Goal: Information Seeking & Learning: Learn about a topic

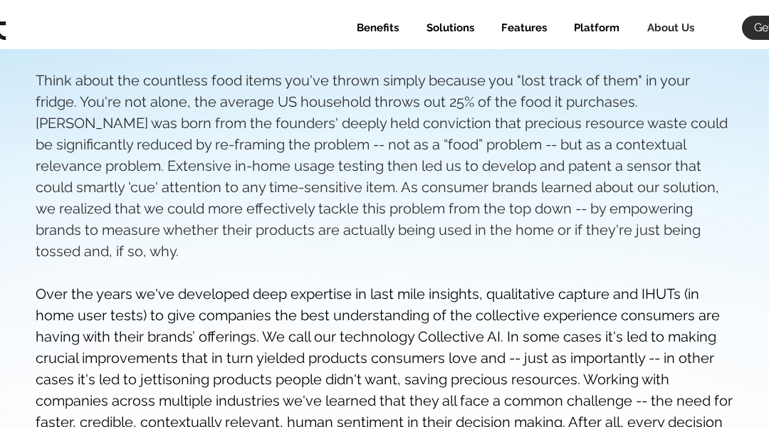
scroll to position [809, 0]
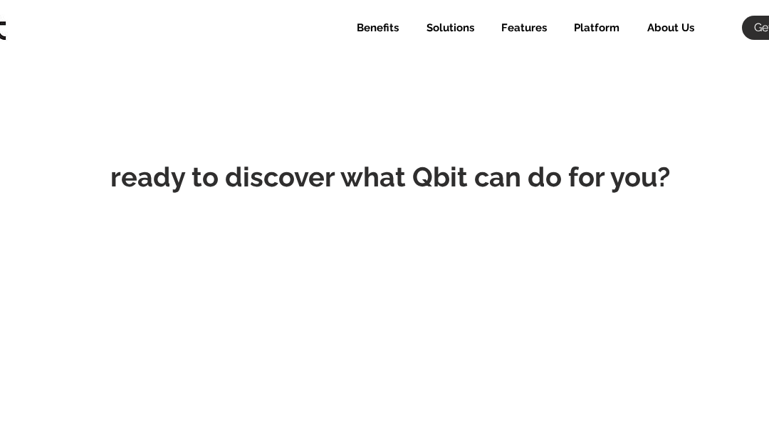
scroll to position [559, 0]
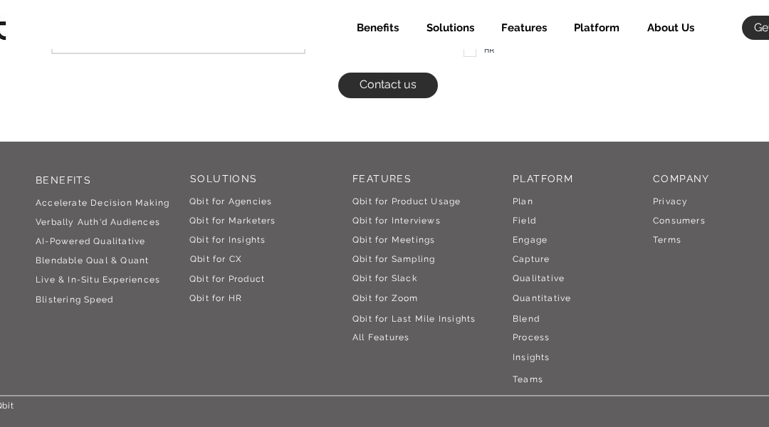
select select "Agency"
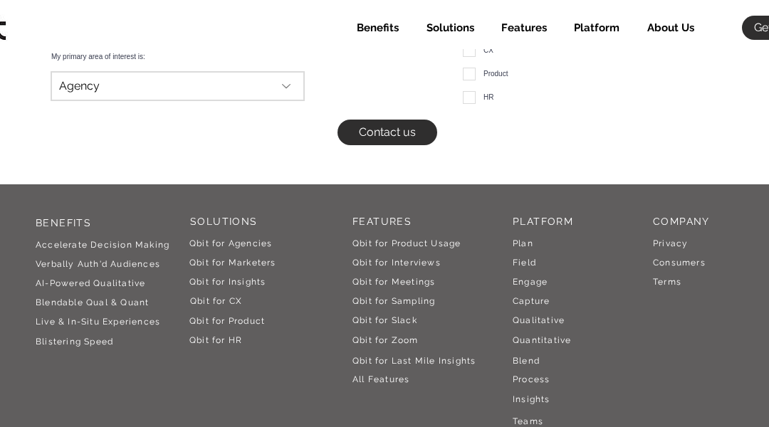
select select "Agency"
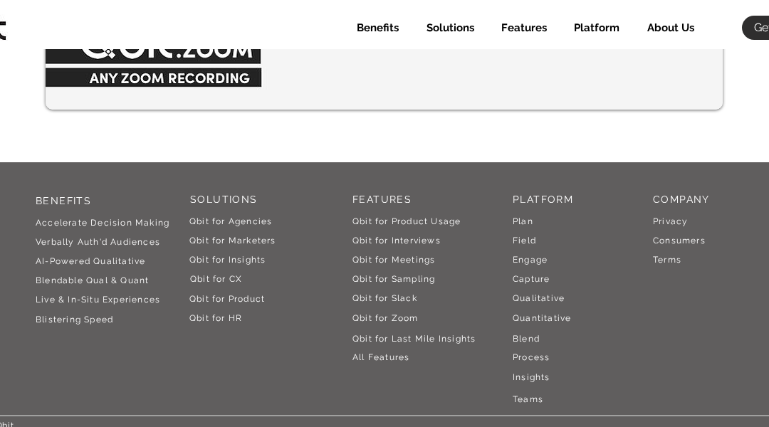
scroll to position [5007, 0]
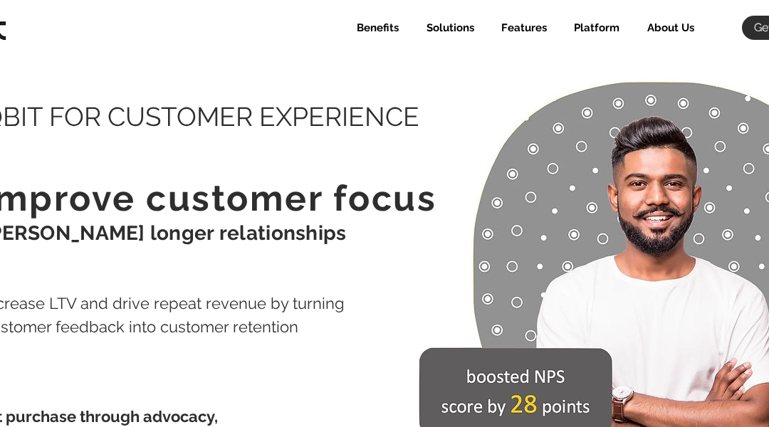
scroll to position [8276, 0]
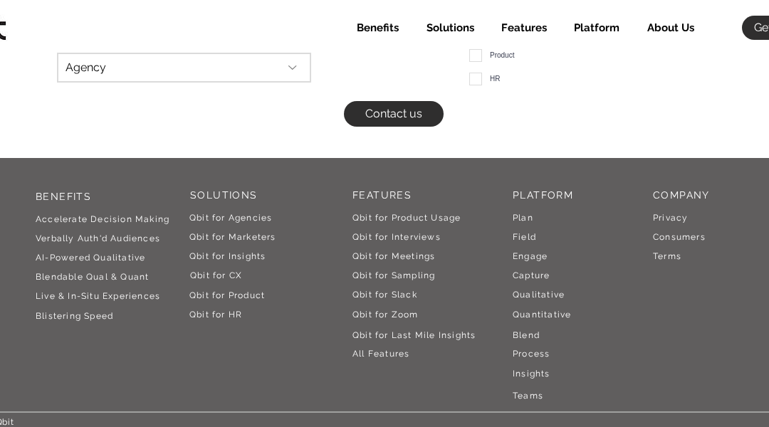
select select "Agency"
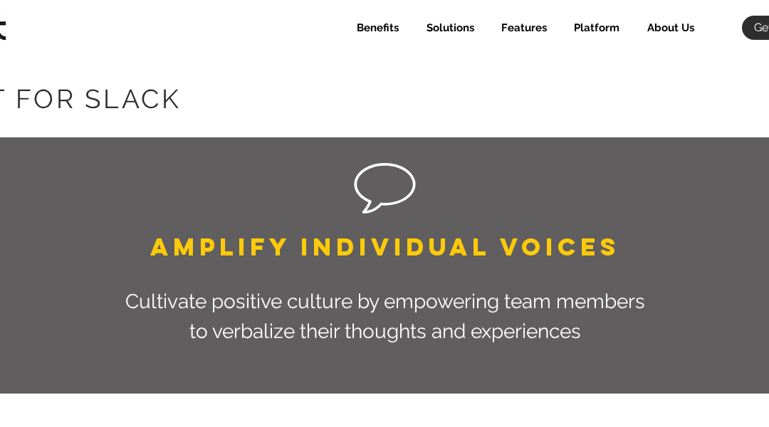
scroll to position [3651, 0]
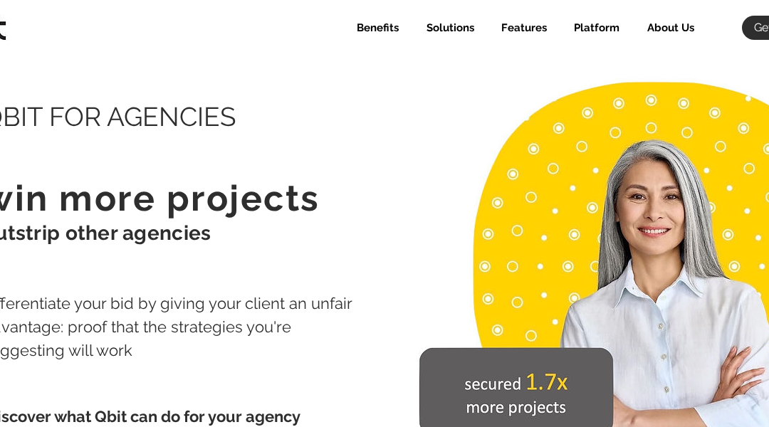
select select "Agency"
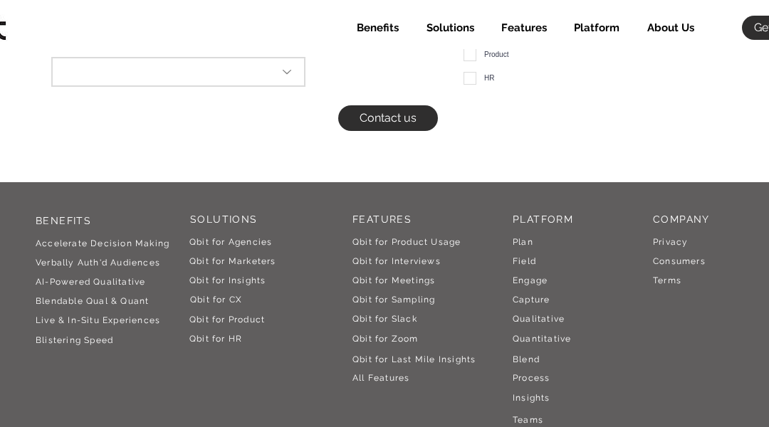
scroll to position [6873, 0]
select select "Agency"
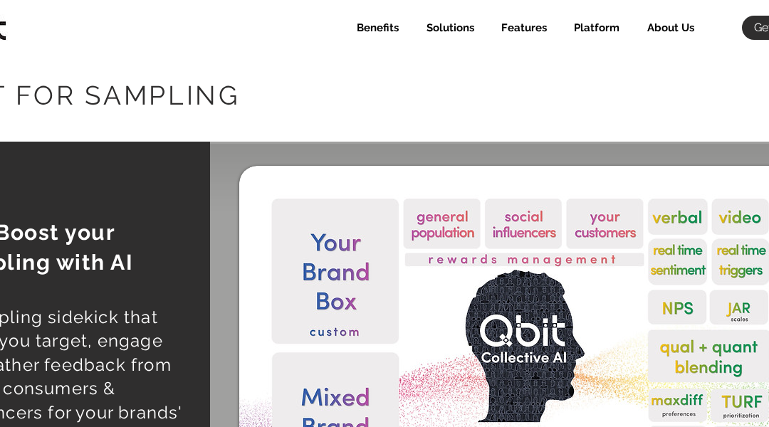
select select "Agency"
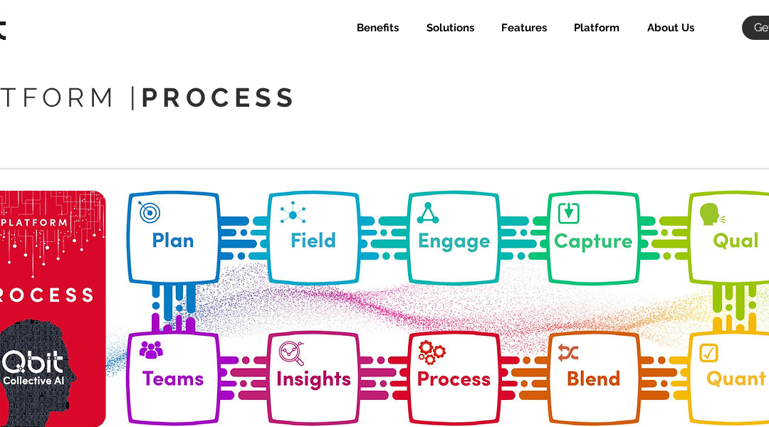
scroll to position [4495, 0]
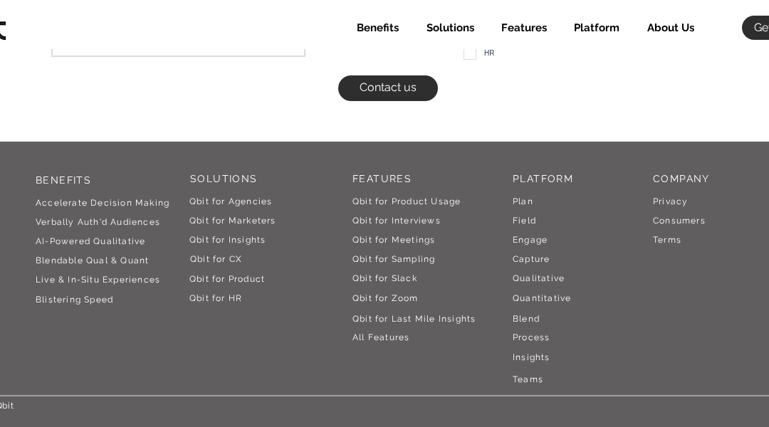
select select "Agency"
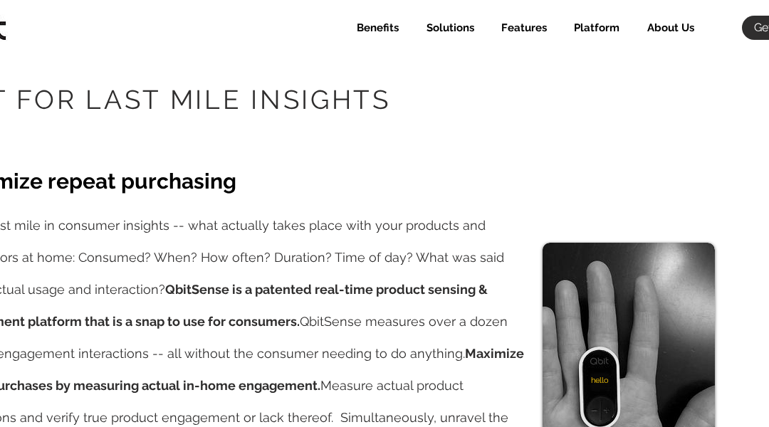
scroll to position [477, 0]
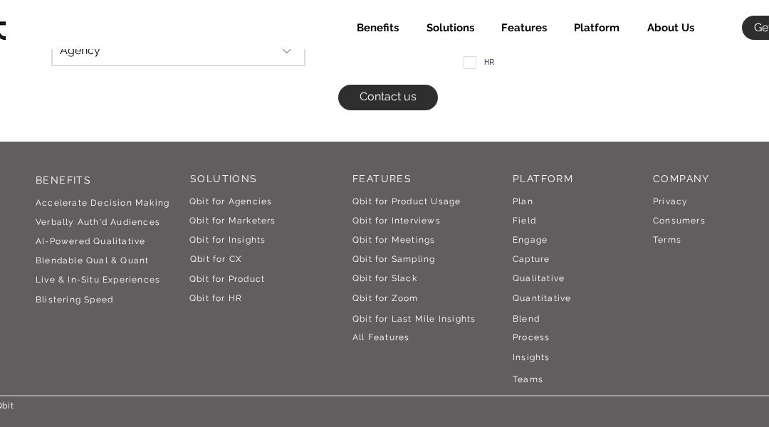
select select "Agency"
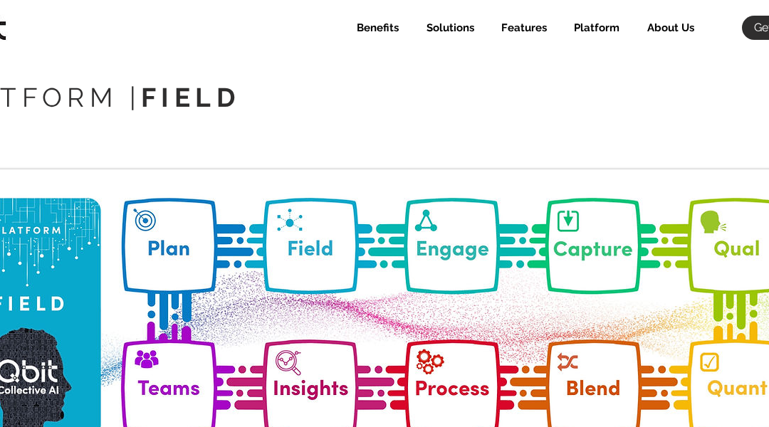
scroll to position [4890, 0]
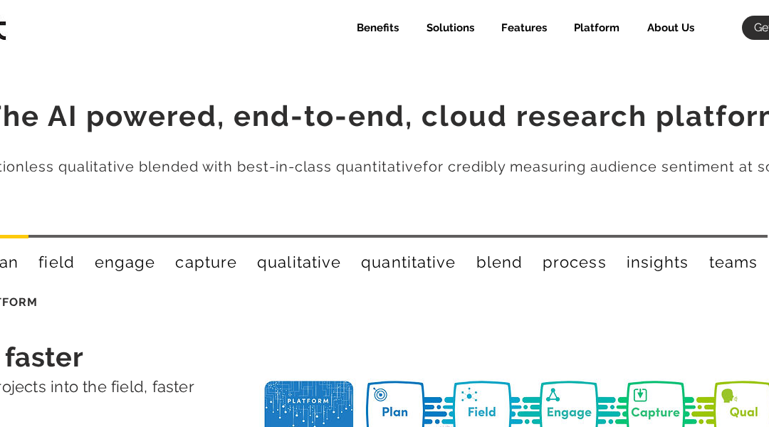
select select "Agency"
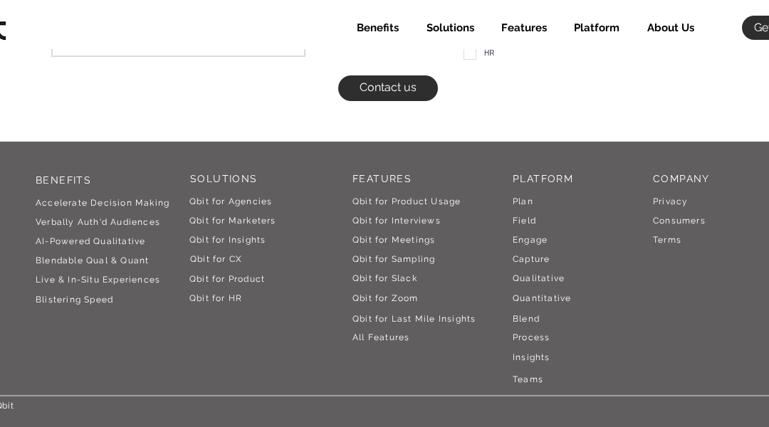
select select "Agency"
